Goal: Check status: Check status

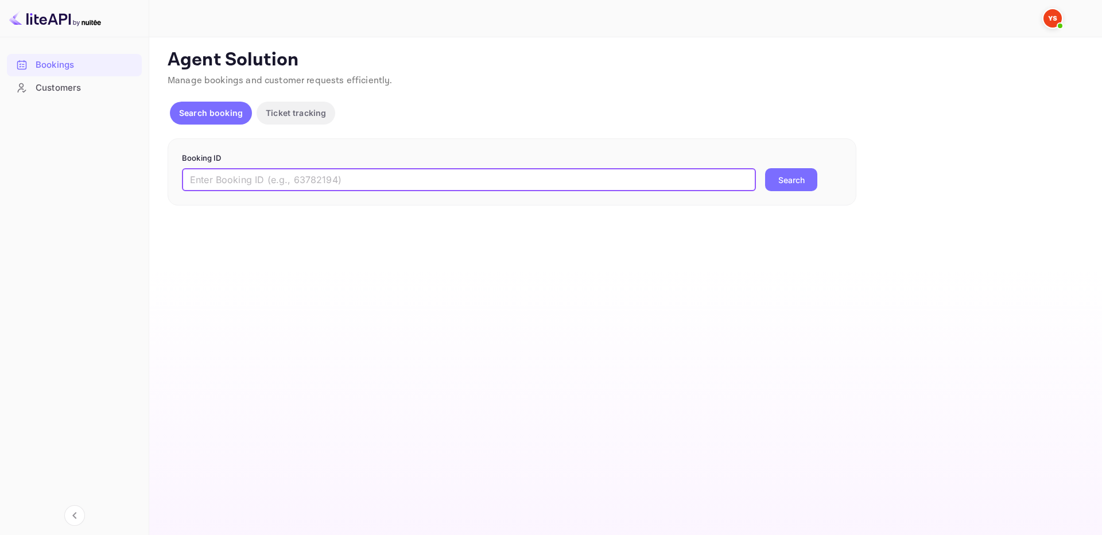
click at [618, 187] on input "text" at bounding box center [469, 179] width 574 height 23
paste input "9363386"
type input "9363386"
drag, startPoint x: 790, startPoint y: 179, endPoint x: 770, endPoint y: 165, distance: 24.8
click at [790, 178] on button "Search" at bounding box center [791, 179] width 52 height 23
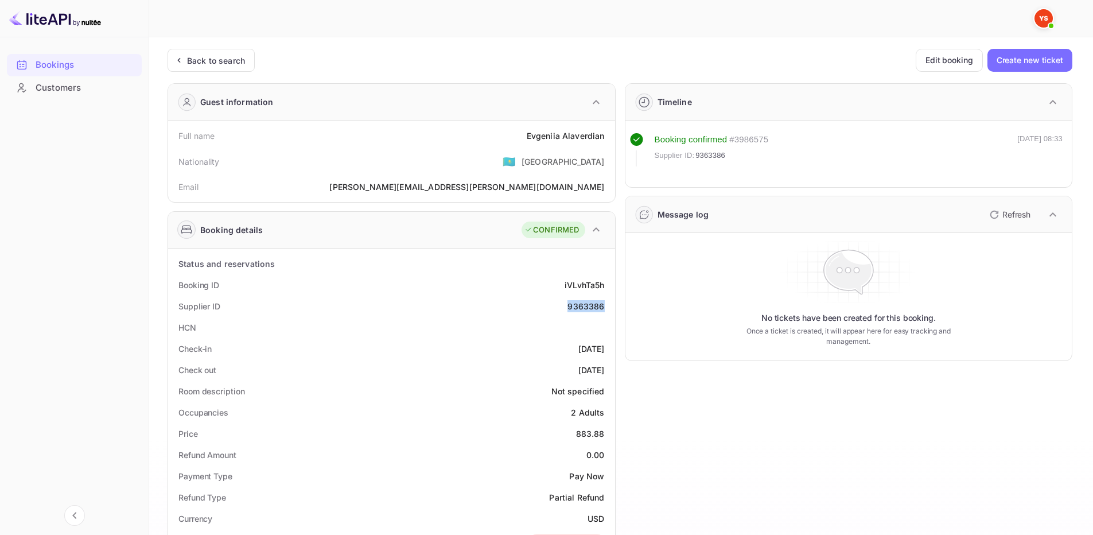
drag, startPoint x: 569, startPoint y: 309, endPoint x: 573, endPoint y: 263, distance: 46.1
click at [607, 302] on div "Supplier ID 9363386" at bounding box center [392, 306] width 438 height 21
copy div "9363386"
drag, startPoint x: 526, startPoint y: 137, endPoint x: 434, endPoint y: 40, distance: 133.2
click at [611, 136] on div "Full name Evgeniia Alaverdian Nationality 🇰🇿 Kazakhstan Email alaverdyan.eva@ma…" at bounding box center [391, 162] width 447 height 82
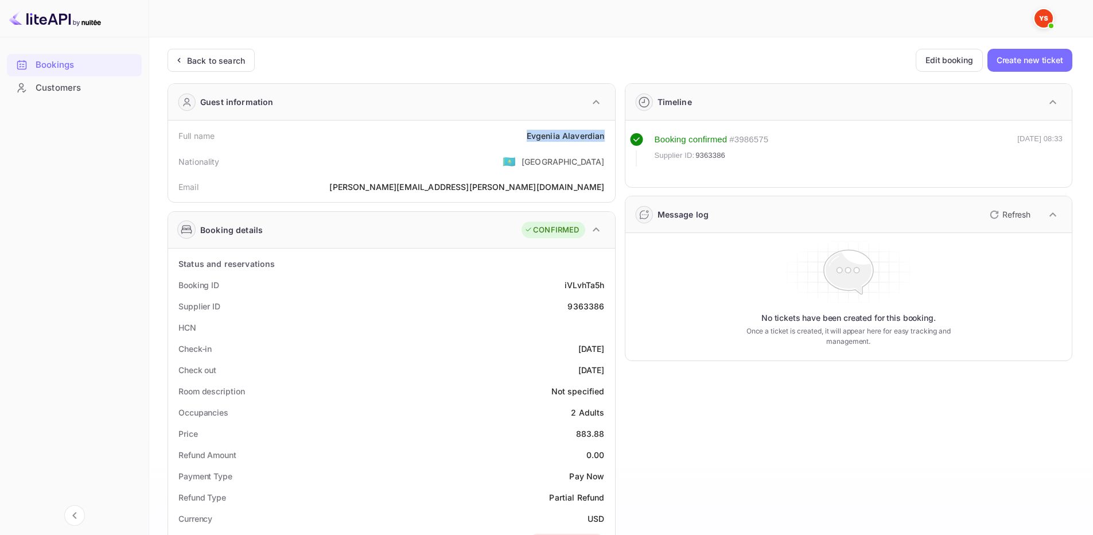
copy div "Evgeniia Alaverdian"
drag, startPoint x: 581, startPoint y: 436, endPoint x: 605, endPoint y: 433, distance: 24.2
click at [605, 433] on div "Price 883.88" at bounding box center [392, 433] width 438 height 21
copy div "883.88"
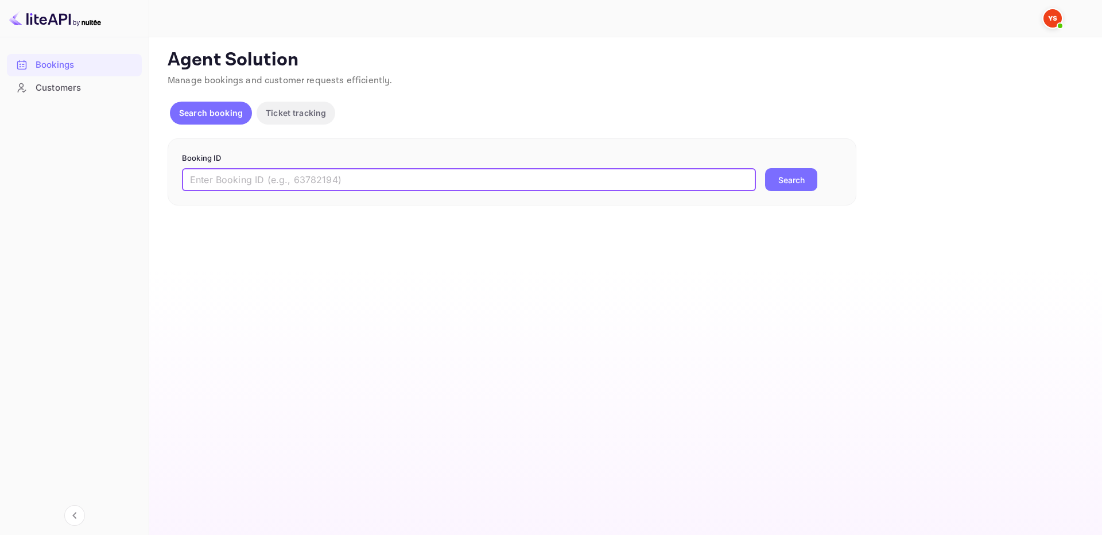
click at [678, 179] on input "text" at bounding box center [469, 179] width 574 height 23
paste input "8895648"
type input "8895648"
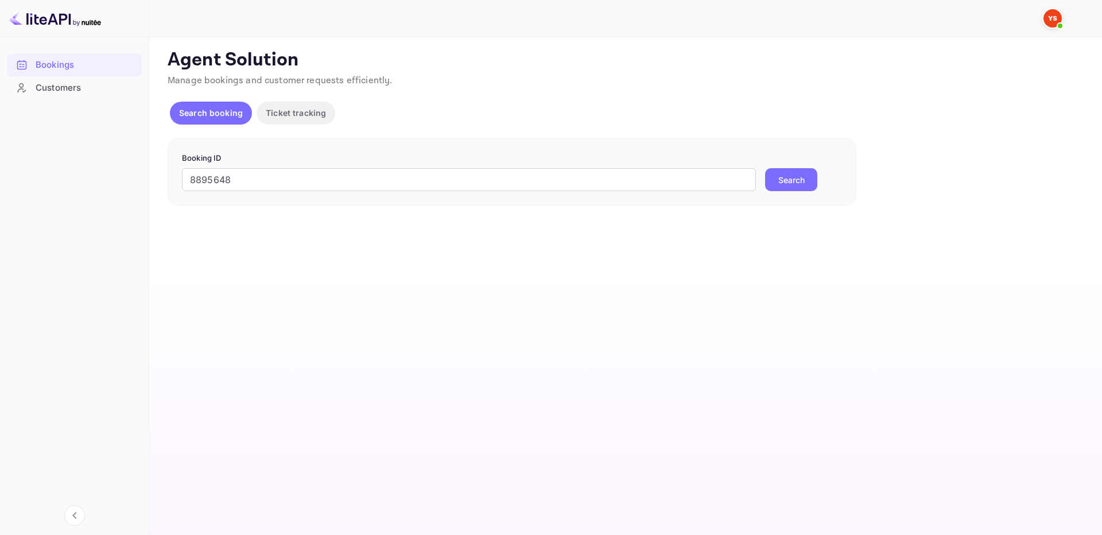
drag, startPoint x: 817, startPoint y: 169, endPoint x: 812, endPoint y: 173, distance: 6.1
click at [817, 170] on div "Search" at bounding box center [791, 179] width 52 height 23
click at [808, 176] on button "Search" at bounding box center [791, 179] width 52 height 23
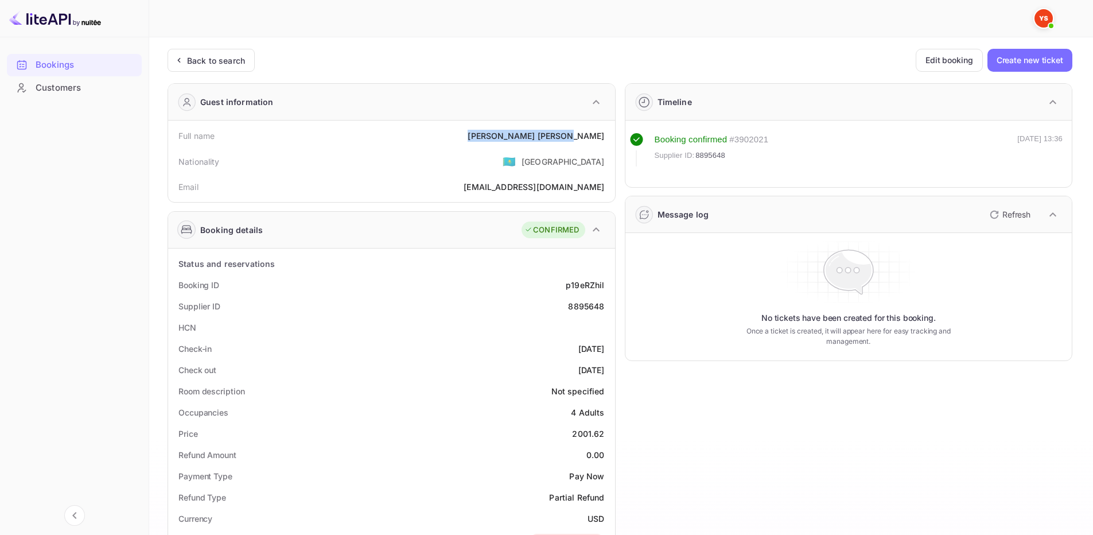
drag, startPoint x: 543, startPoint y: 138, endPoint x: 607, endPoint y: 136, distance: 63.7
click at [607, 136] on div "Full name [PERSON_NAME]" at bounding box center [392, 135] width 438 height 21
copy div "[PERSON_NAME]"
drag, startPoint x: 575, startPoint y: 435, endPoint x: 609, endPoint y: 426, distance: 34.9
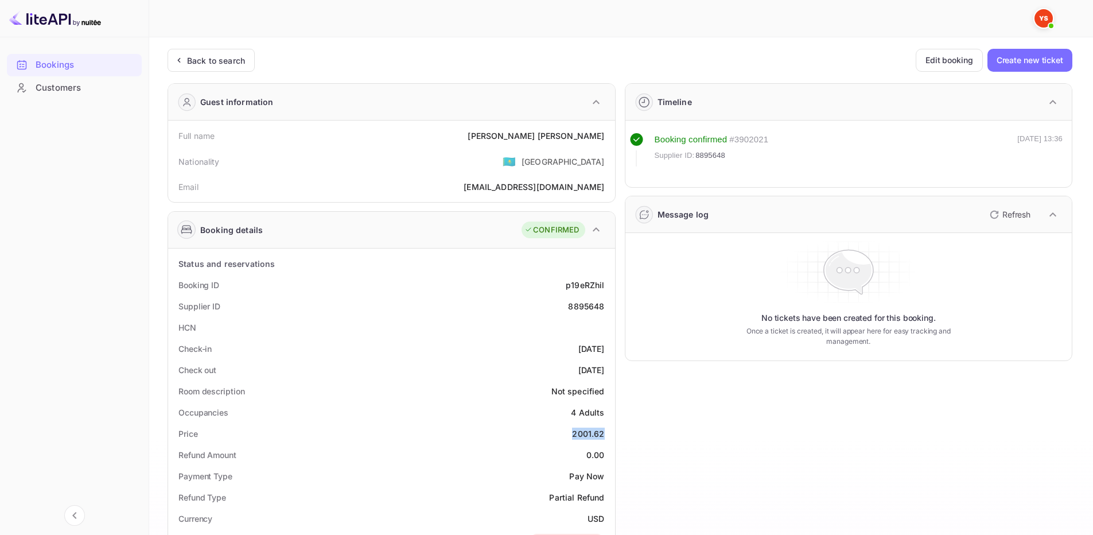
copy div "2001.62"
